Goal: Task Accomplishment & Management: Use online tool/utility

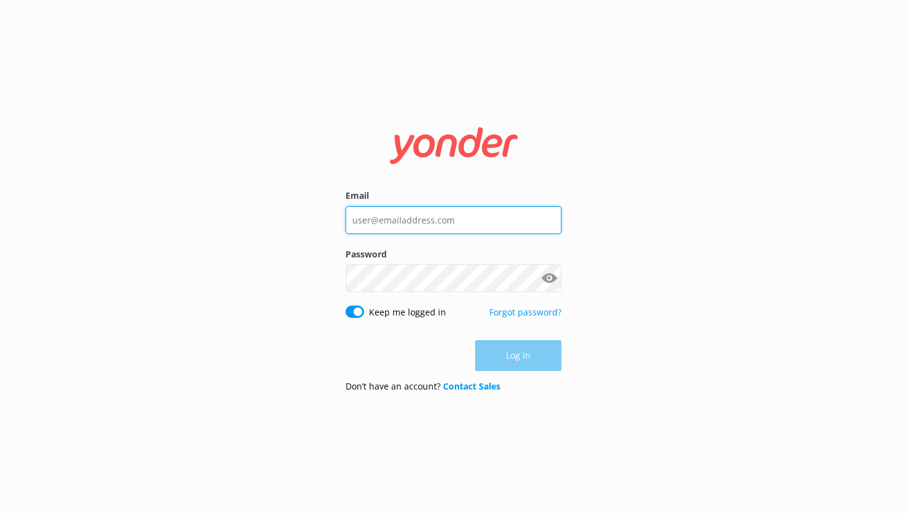
click at [369, 223] on input "Email" at bounding box center [453, 220] width 216 height 28
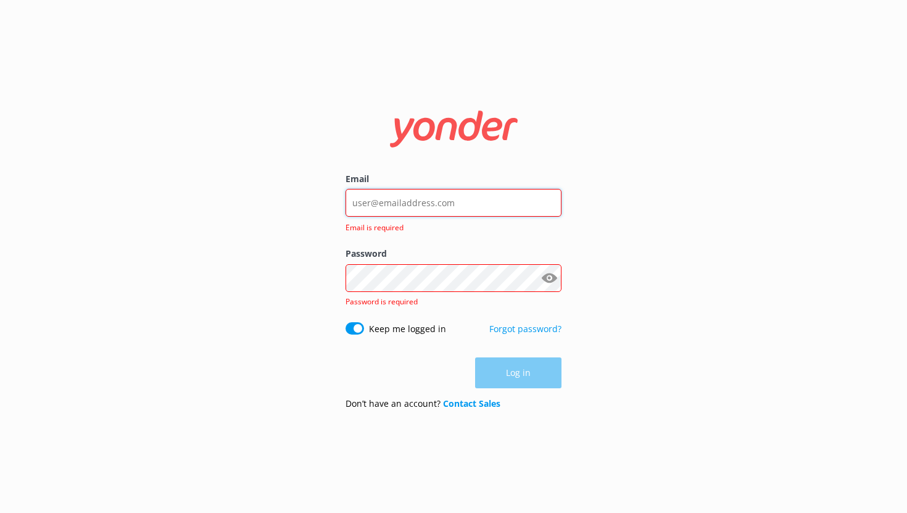
click at [361, 204] on input "Email" at bounding box center [453, 203] width 216 height 28
type input "[EMAIL_ADDRESS][DOMAIN_NAME]"
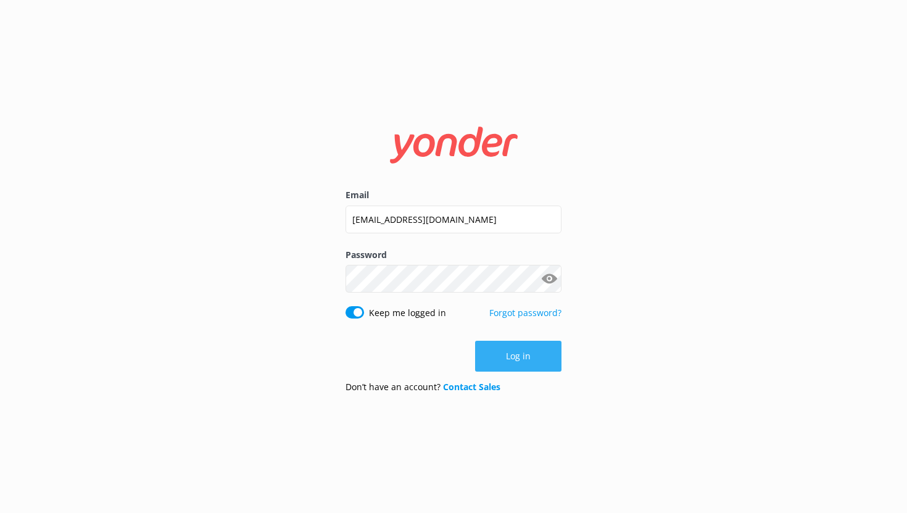
click at [521, 361] on button "Log in" at bounding box center [518, 356] width 86 height 31
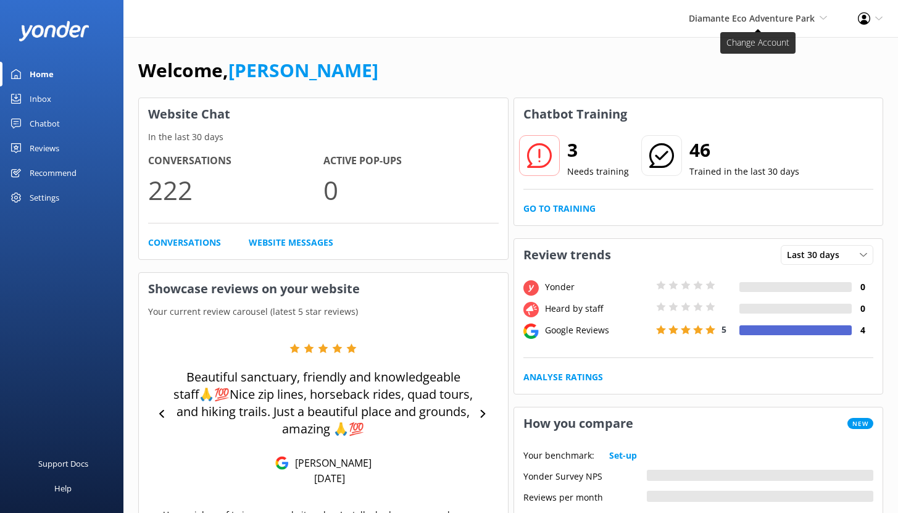
click at [769, 16] on span "Diamante Eco Adventure Park" at bounding box center [751, 18] width 126 height 12
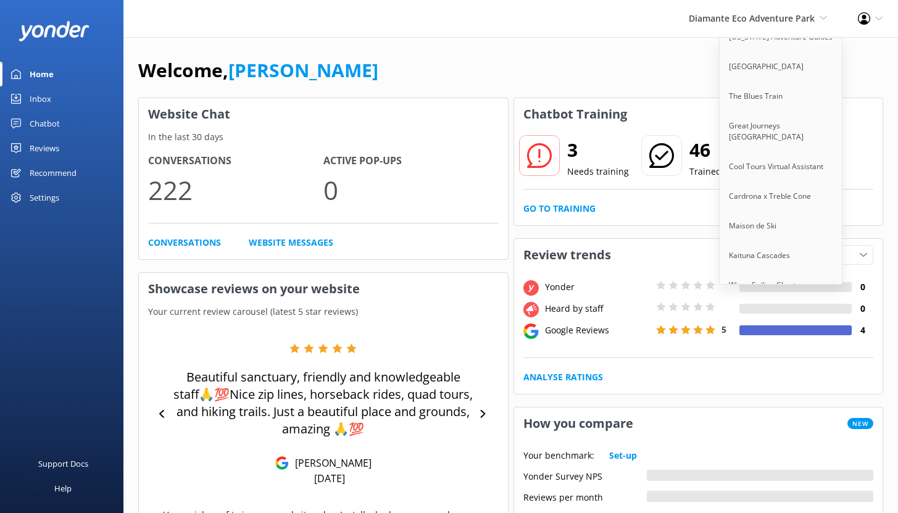
scroll to position [565, 0]
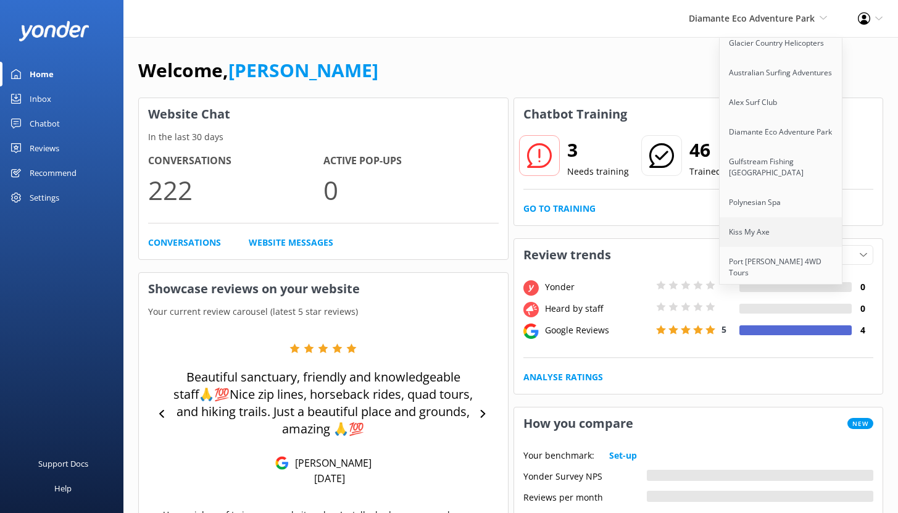
click at [762, 217] on link "Kiss My Axe" at bounding box center [780, 232] width 123 height 30
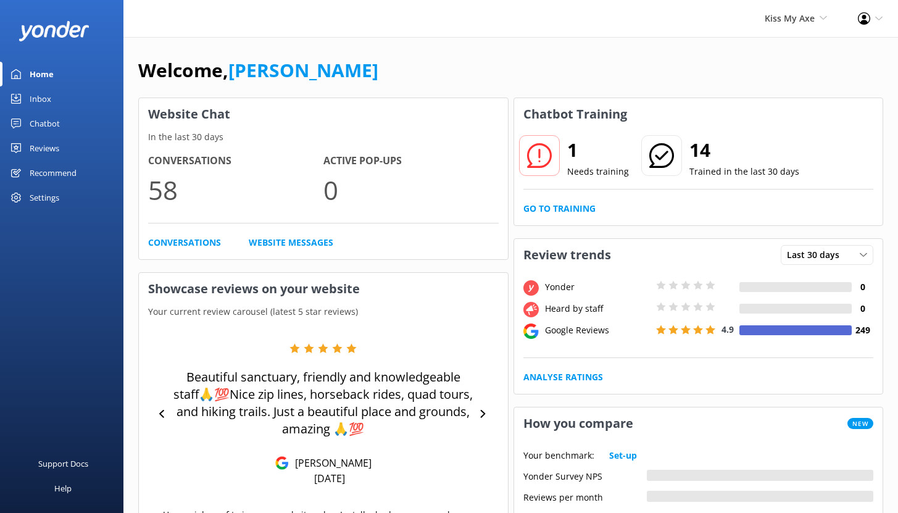
click at [44, 120] on div "Chatbot" at bounding box center [45, 123] width 30 height 25
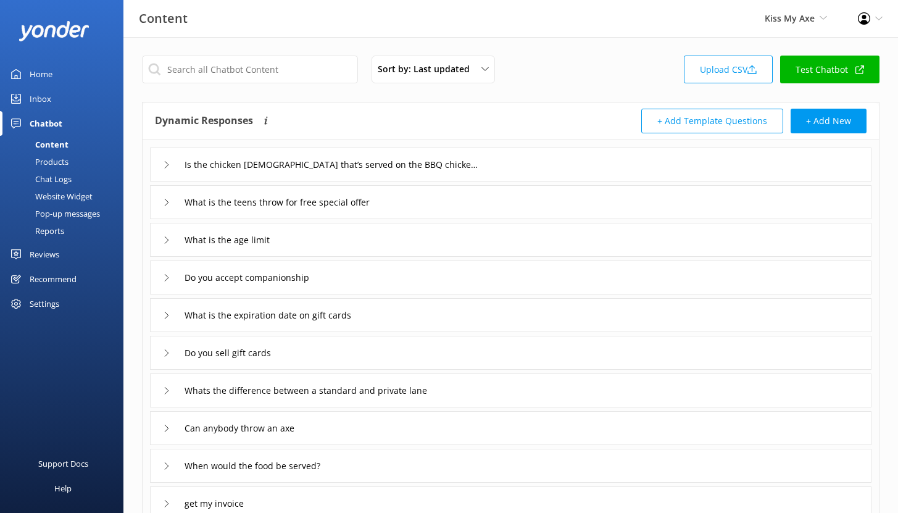
click at [67, 239] on div "Content Products Chat Logs Website Widget Pop-up messages Reports" at bounding box center [65, 189] width 116 height 106
click at [65, 229] on link "Reports" at bounding box center [65, 230] width 116 height 17
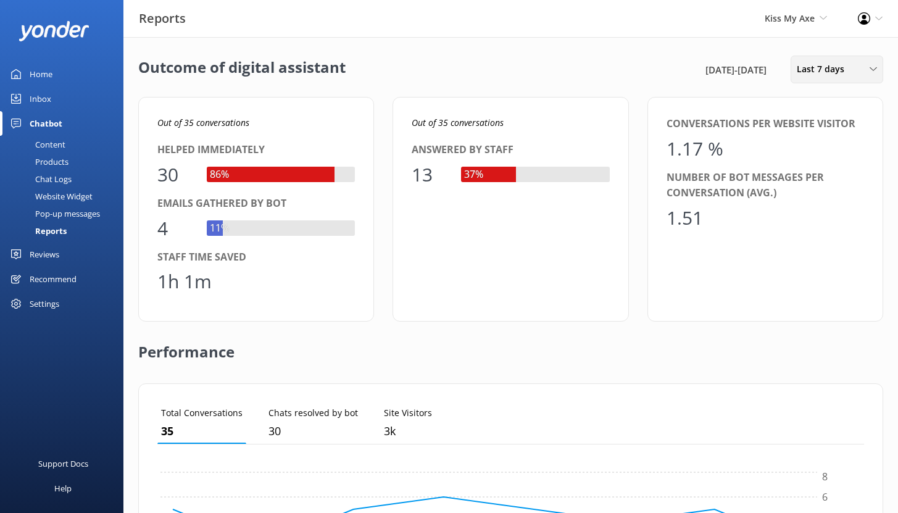
click at [848, 72] on span "Last 7 days" at bounding box center [823, 69] width 55 height 14
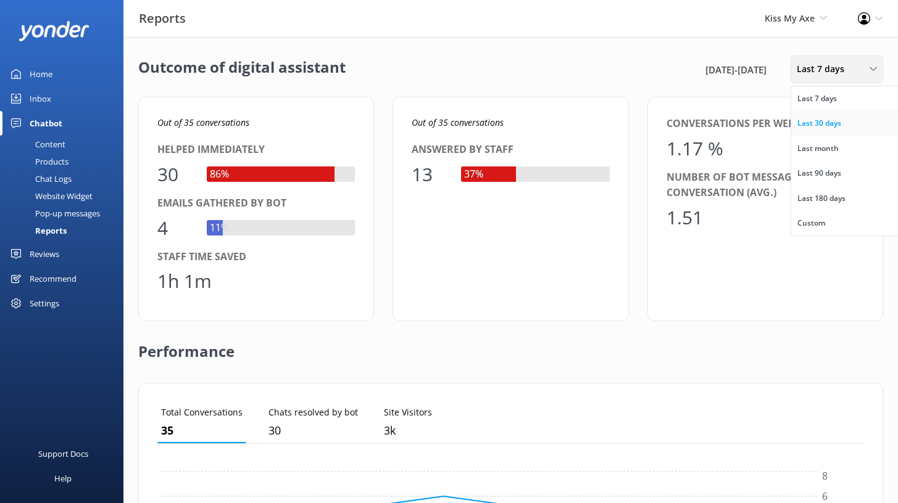
click at [830, 119] on div "Last 30 days" at bounding box center [819, 123] width 44 height 12
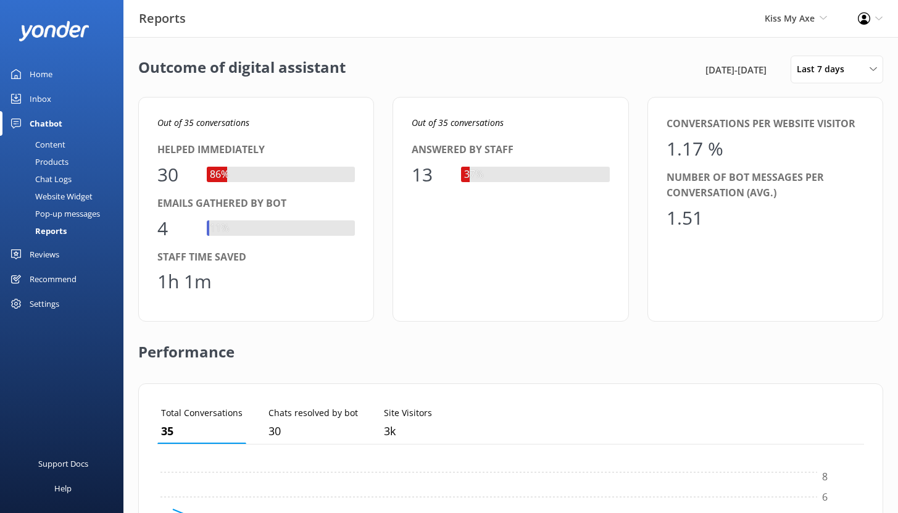
scroll to position [115, 697]
